Goal: Information Seeking & Learning: Learn about a topic

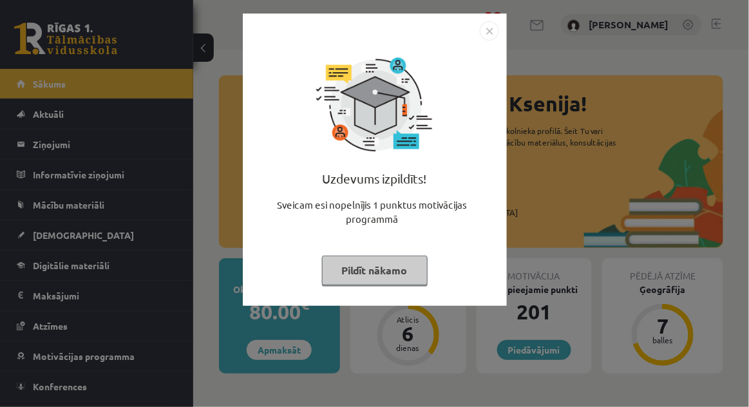
click at [420, 263] on button "Pildīt nākamo" at bounding box center [375, 271] width 106 height 30
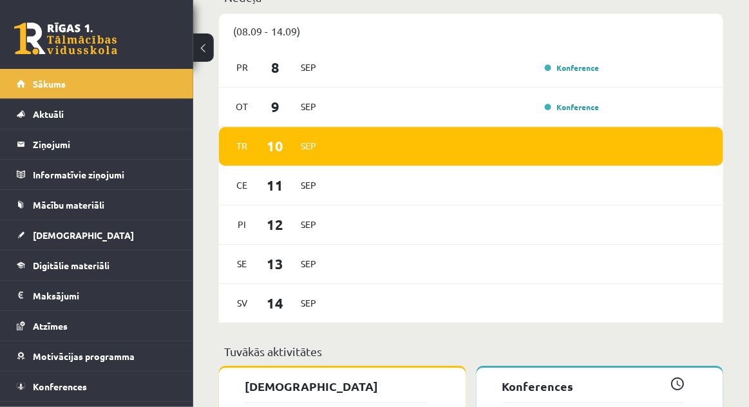
scroll to position [834, 0]
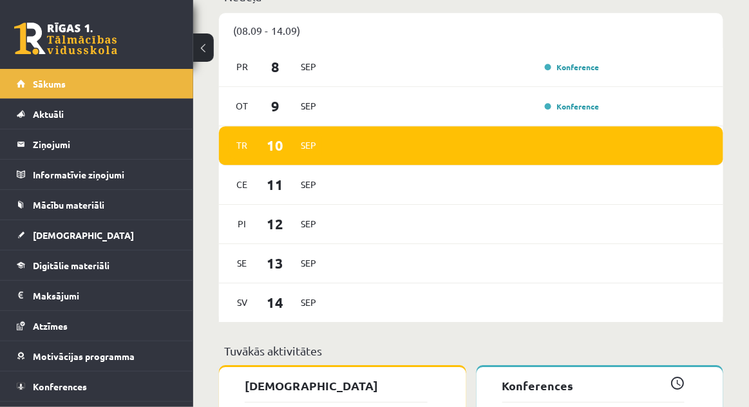
click at [85, 202] on span "Mācību materiāli" at bounding box center [69, 205] width 72 height 12
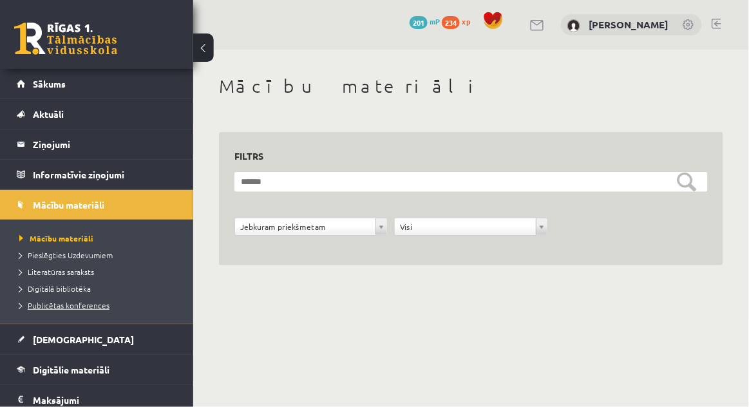
click at [57, 307] on span "Publicētas konferences" at bounding box center [64, 305] width 90 height 10
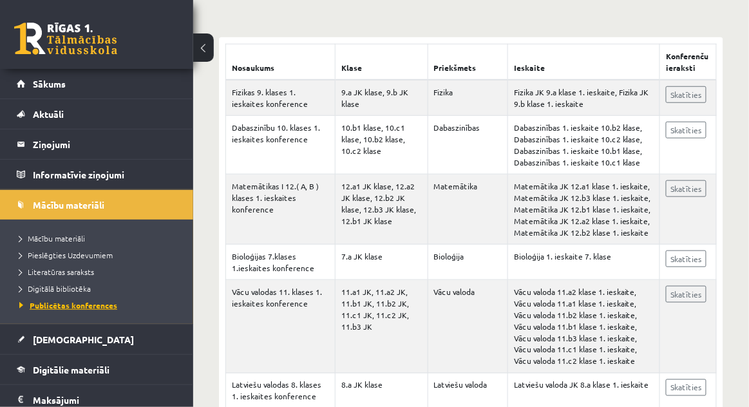
scroll to position [247, 0]
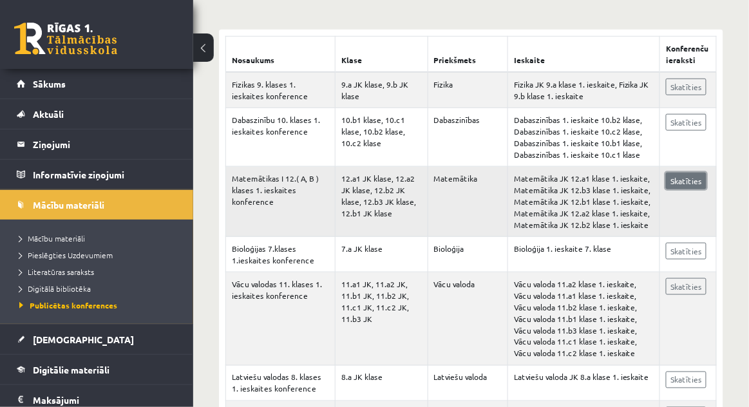
click at [684, 184] on link "Skatīties" at bounding box center [686, 181] width 41 height 17
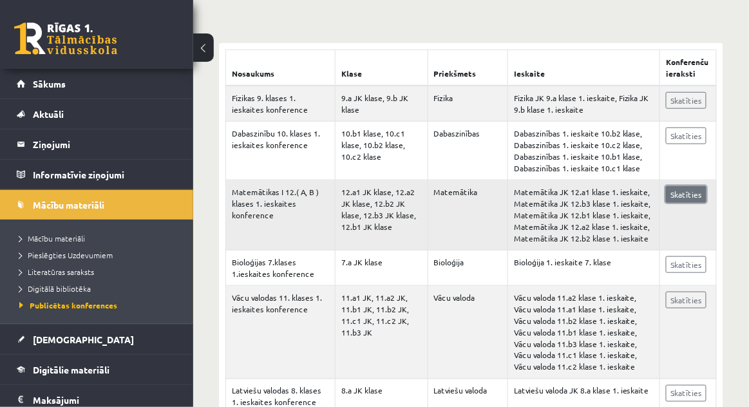
scroll to position [233, 0]
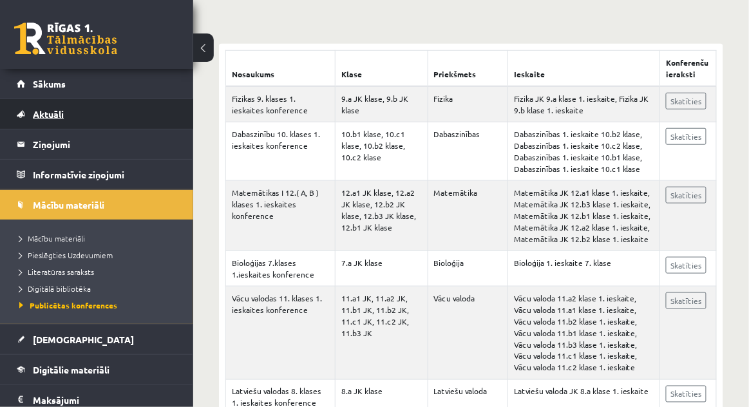
click at [99, 102] on link "Aktuāli" at bounding box center [97, 114] width 160 height 30
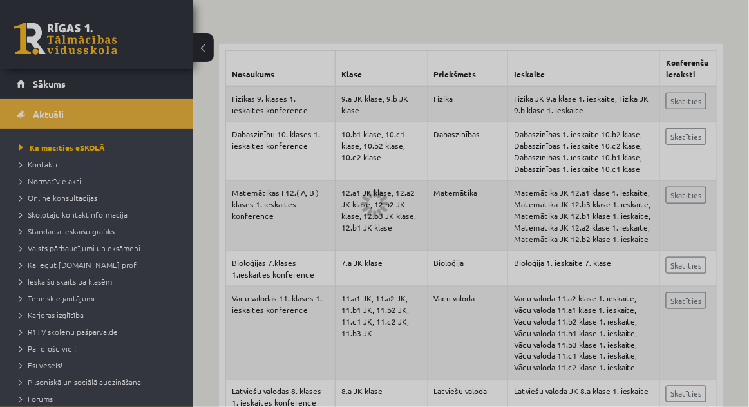
click at [106, 99] on div at bounding box center [374, 203] width 749 height 407
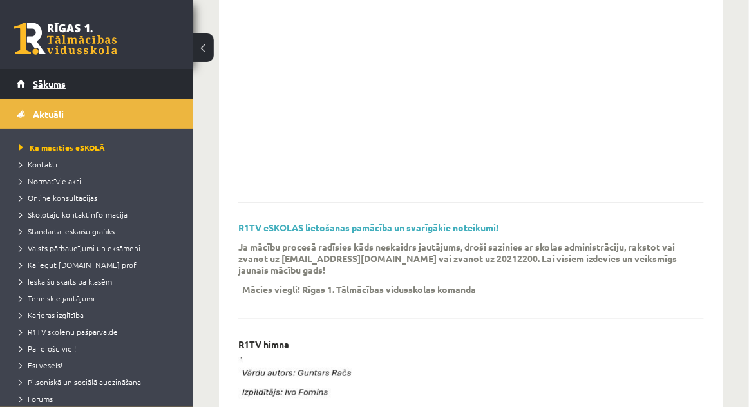
click at [139, 90] on link "Sākums" at bounding box center [97, 84] width 160 height 30
